Goal: Find specific page/section: Find specific page/section

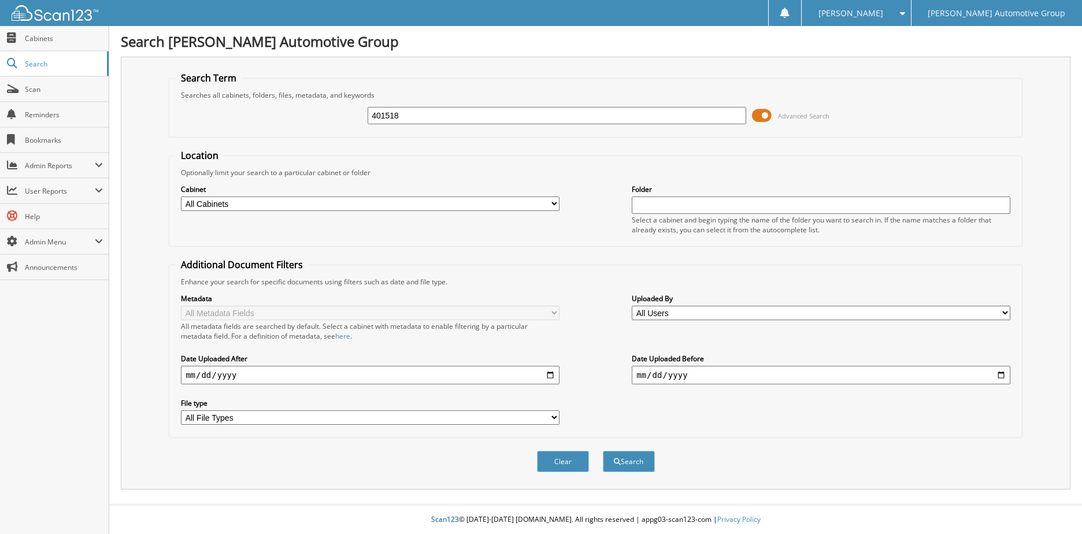
type input "401518"
click at [603, 451] on button "Search" at bounding box center [629, 461] width 52 height 21
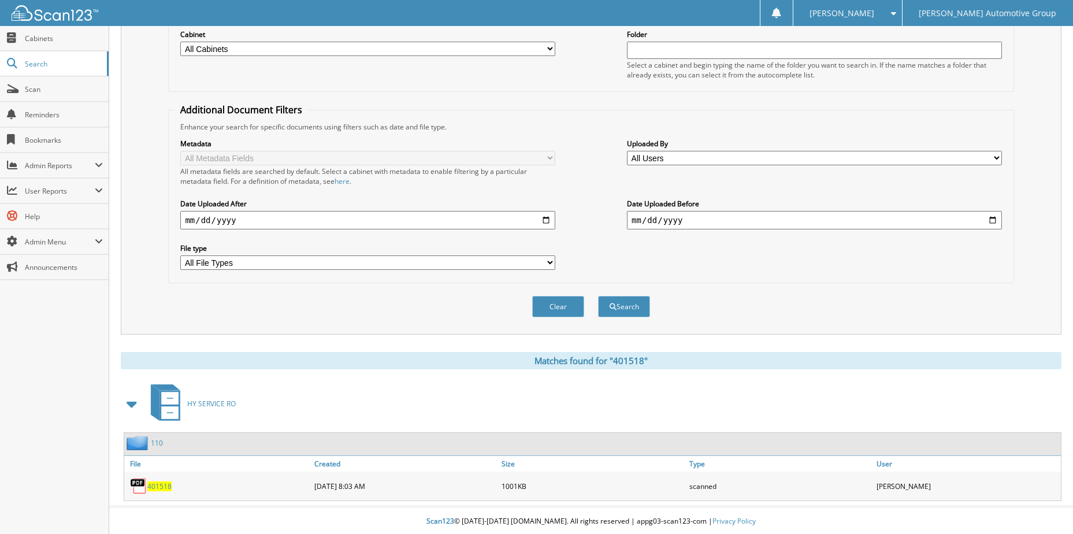
scroll to position [157, 0]
click at [163, 491] on div "401518" at bounding box center [217, 484] width 187 height 23
click at [162, 487] on span "401518" at bounding box center [159, 485] width 24 height 10
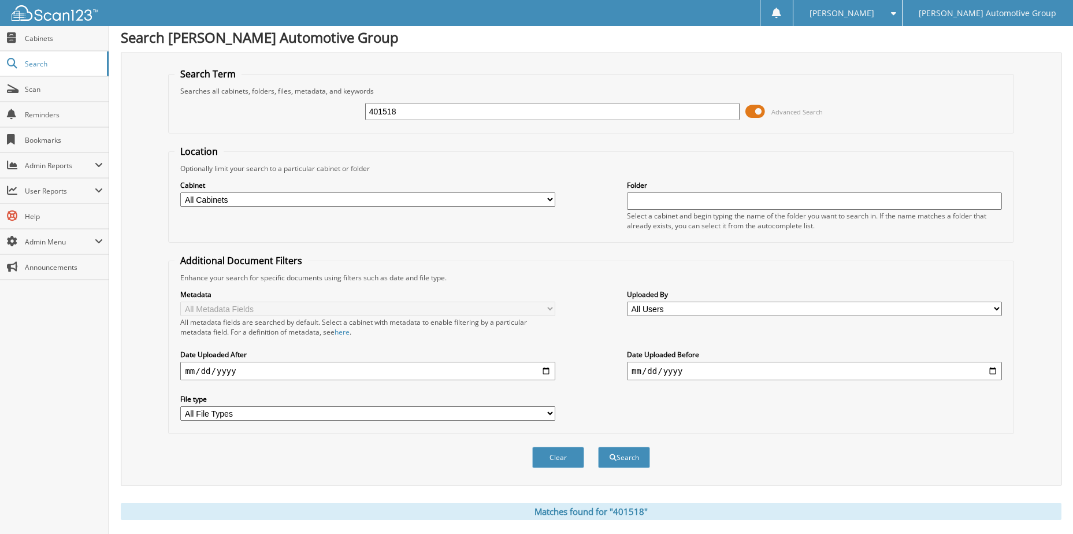
scroll to position [0, 0]
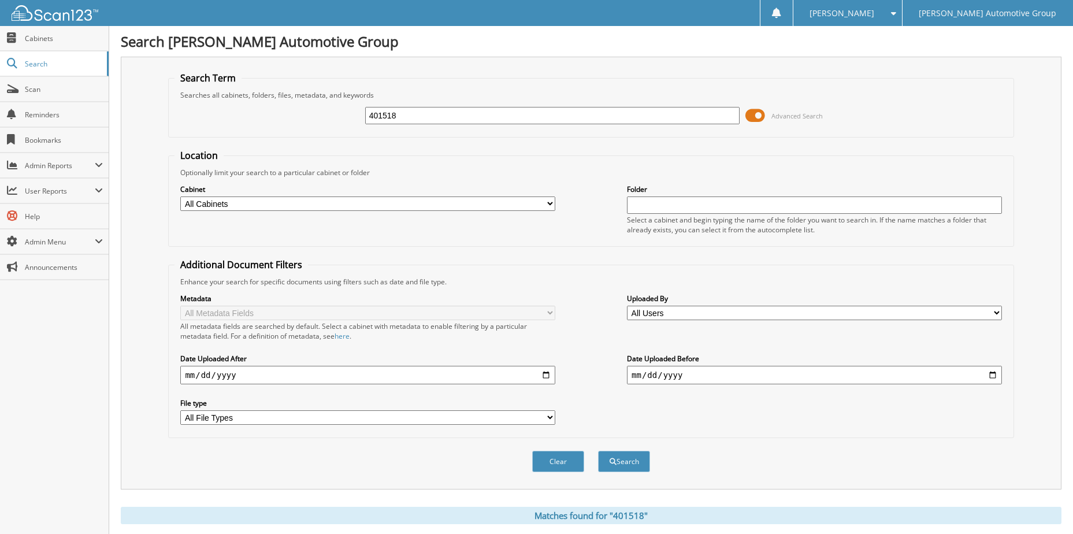
drag, startPoint x: 471, startPoint y: 123, endPoint x: 254, endPoint y: 146, distance: 218.0
click at [255, 146] on form "Search Term Searches all cabinets, folders, files, metadata, and keywords 40151…" at bounding box center [591, 278] width 846 height 413
type input "399485"
click at [598, 451] on button "Search" at bounding box center [624, 461] width 52 height 21
drag, startPoint x: 406, startPoint y: 116, endPoint x: 290, endPoint y: 138, distance: 118.2
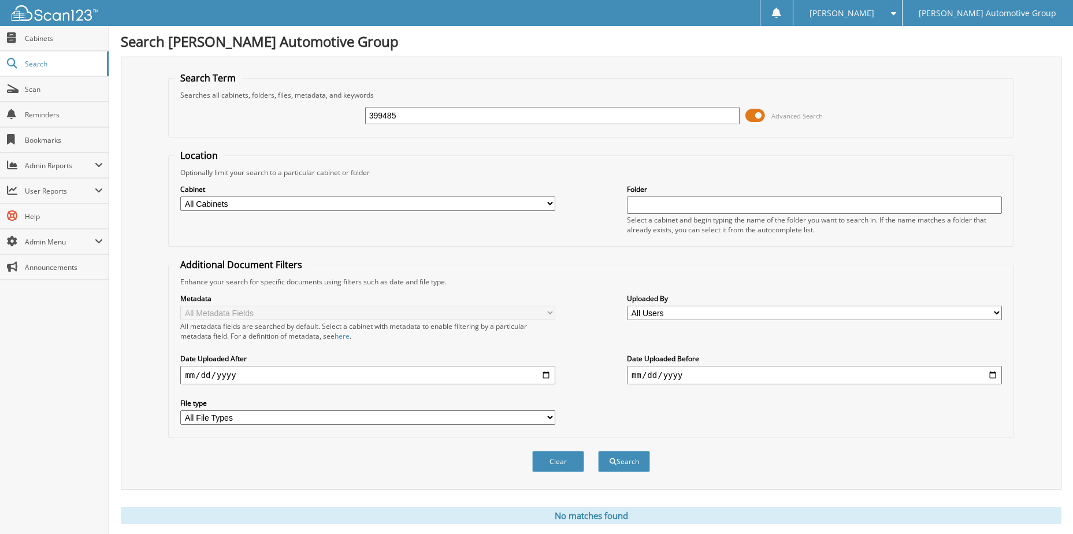
click at [290, 137] on fieldset "Search Term Searches all cabinets, folders, files, metadata, and keywords 39948…" at bounding box center [591, 105] width 846 height 66
type input "399485"
click at [598, 451] on button "Search" at bounding box center [624, 461] width 52 height 21
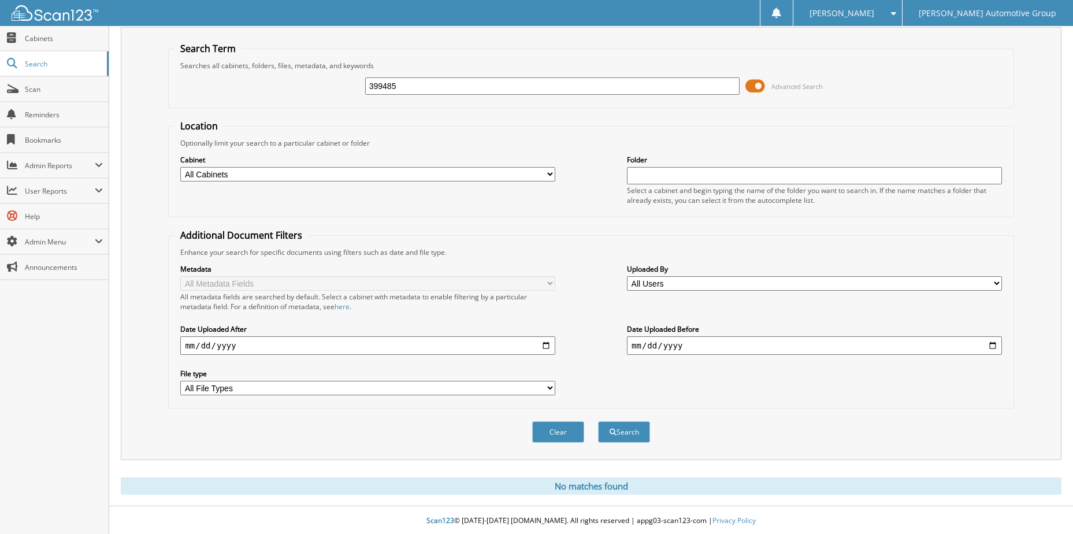
scroll to position [31, 0]
drag, startPoint x: 404, startPoint y: 83, endPoint x: 295, endPoint y: 102, distance: 110.3
click at [295, 102] on fieldset "Search Term Searches all cabinets, folders, files, metadata, and keywords 39948…" at bounding box center [591, 74] width 846 height 66
type input "401564"
click at [598, 420] on button "Search" at bounding box center [624, 430] width 52 height 21
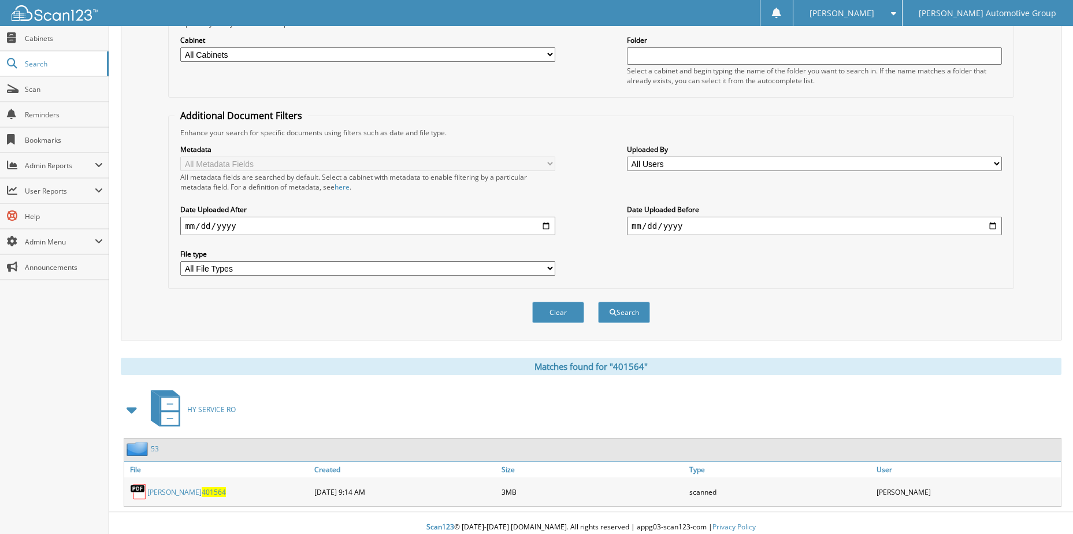
scroll to position [157, 0]
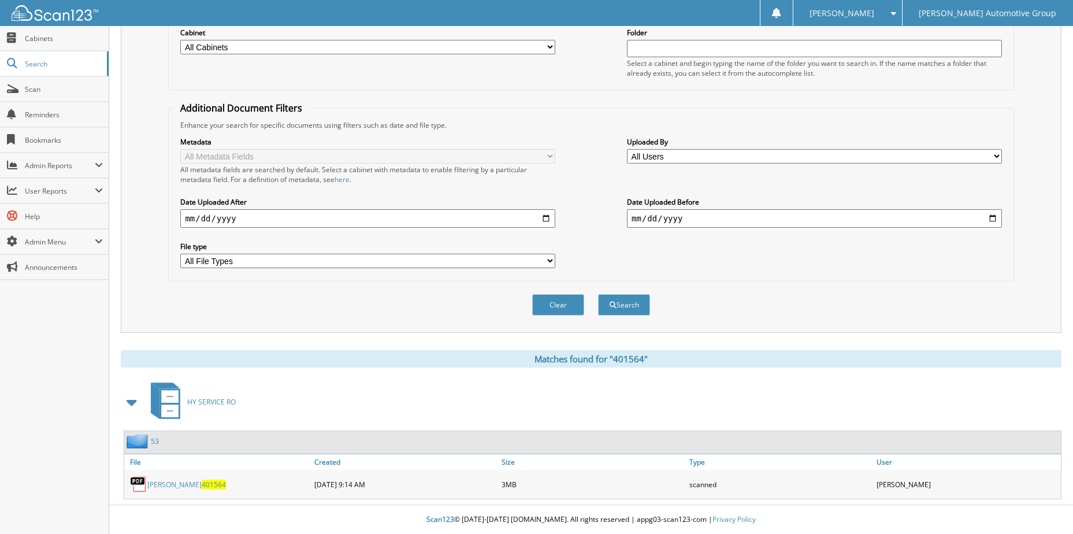
click at [202, 484] on span "401564" at bounding box center [214, 485] width 24 height 10
click at [173, 483] on link "STRICKLAND 401564" at bounding box center [186, 485] width 79 height 10
click at [202, 487] on span "401564" at bounding box center [214, 485] width 24 height 10
click at [202, 486] on span "401564" at bounding box center [214, 485] width 24 height 10
